Goal: Browse casually

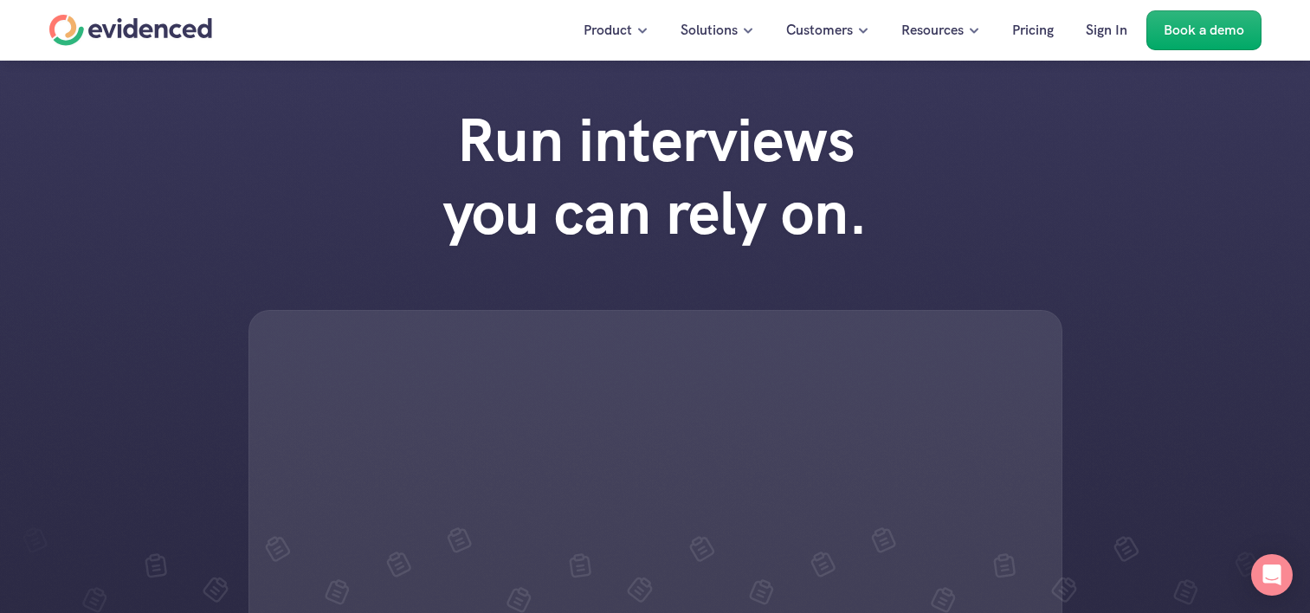
scroll to position [4589, 0]
